Goal: Find specific page/section: Find specific page/section

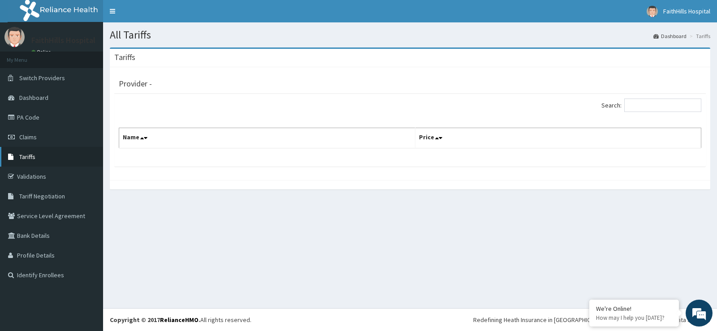
click at [41, 158] on link "Tariffs" at bounding box center [51, 157] width 103 height 20
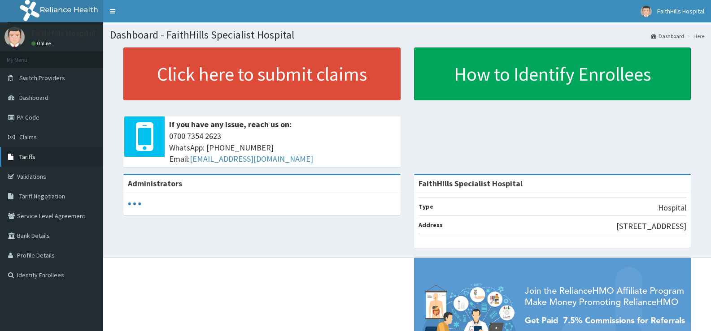
click at [23, 154] on span "Tariffs" at bounding box center [27, 157] width 16 height 8
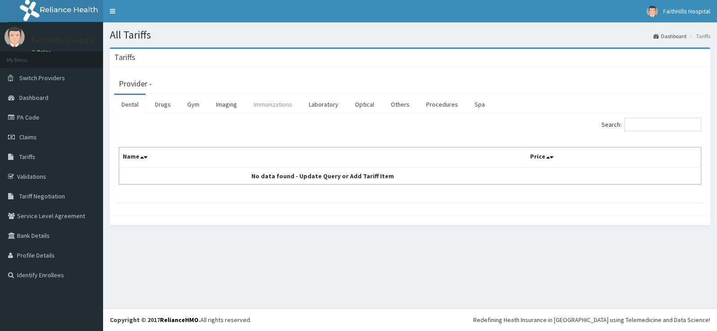
click at [280, 105] on link "Immunizations" at bounding box center [273, 104] width 53 height 19
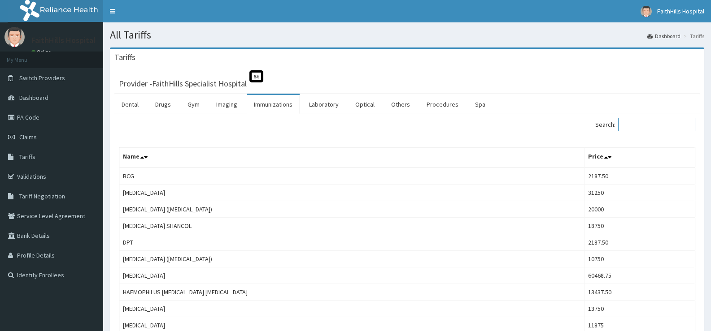
drag, startPoint x: 674, startPoint y: 130, endPoint x: 676, endPoint y: 123, distance: 7.0
click at [677, 123] on input "Search:" at bounding box center [656, 124] width 77 height 13
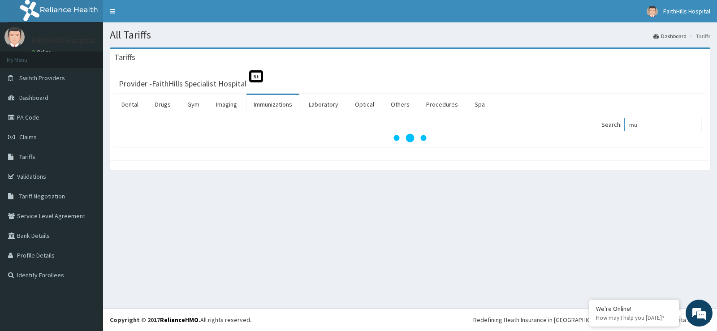
type input "m"
click at [284, 104] on link "Immunizations" at bounding box center [273, 104] width 53 height 19
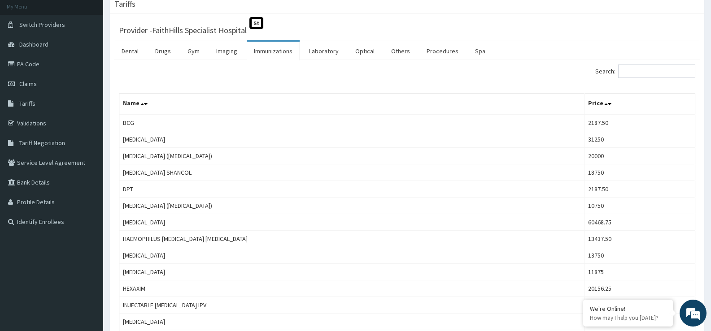
scroll to position [44, 0]
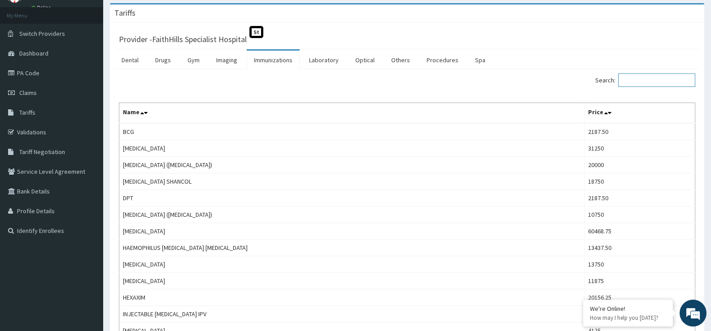
click at [641, 82] on input "Search:" at bounding box center [656, 80] width 77 height 13
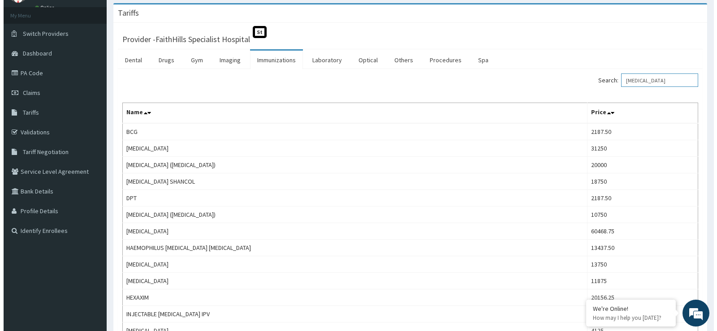
scroll to position [0, 0]
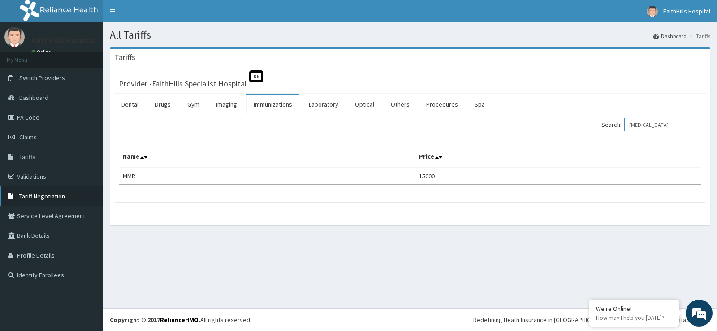
type input "mumps"
click at [35, 194] on span "Tariff Negotiation" at bounding box center [42, 196] width 46 height 8
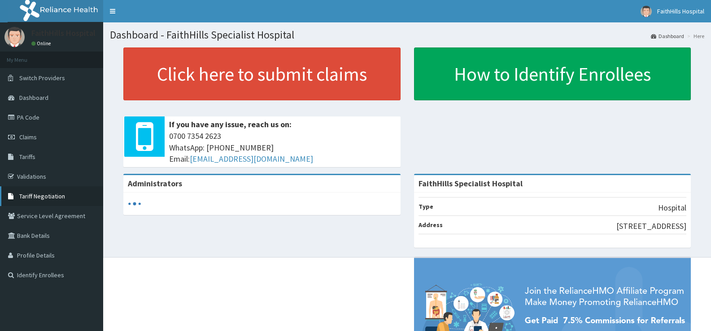
click at [60, 194] on span "Tariff Negotiation" at bounding box center [42, 196] width 46 height 8
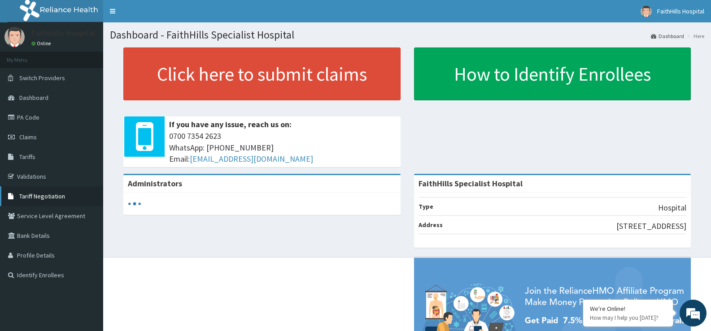
click at [36, 191] on link "Tariff Negotiation" at bounding box center [51, 197] width 103 height 20
